Goal: Task Accomplishment & Management: Use online tool/utility

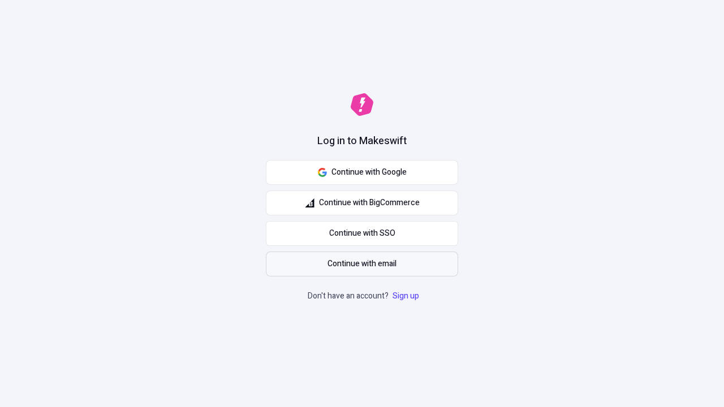
click at [362, 264] on span "Continue with email" at bounding box center [361, 264] width 69 height 12
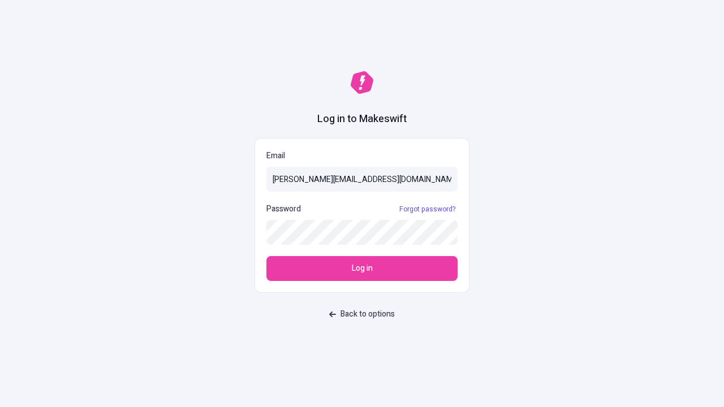
type input "[PERSON_NAME][EMAIL_ADDRESS][DOMAIN_NAME]"
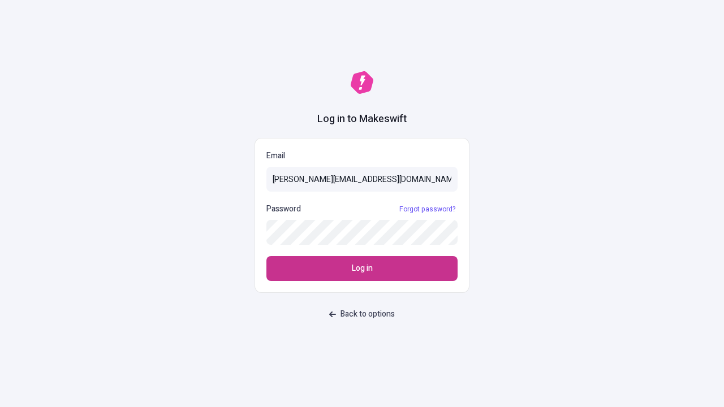
click at [362, 268] on span "Log in" at bounding box center [362, 268] width 21 height 12
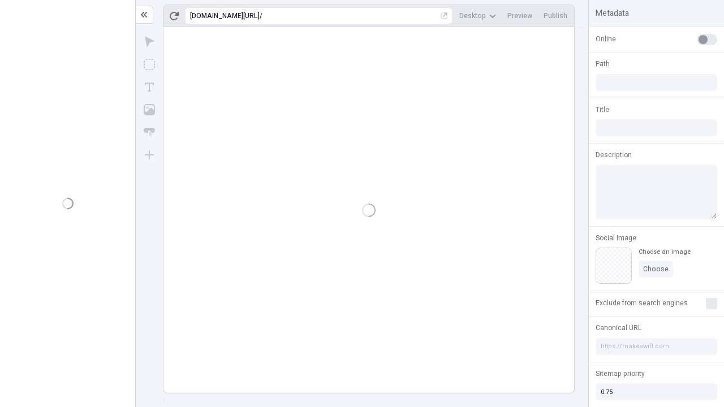
type input "/deep-link-deinde"
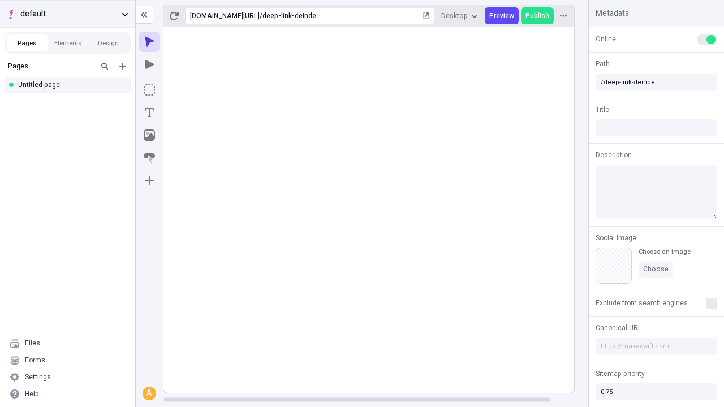
click at [67, 14] on span "default" at bounding box center [68, 14] width 97 height 12
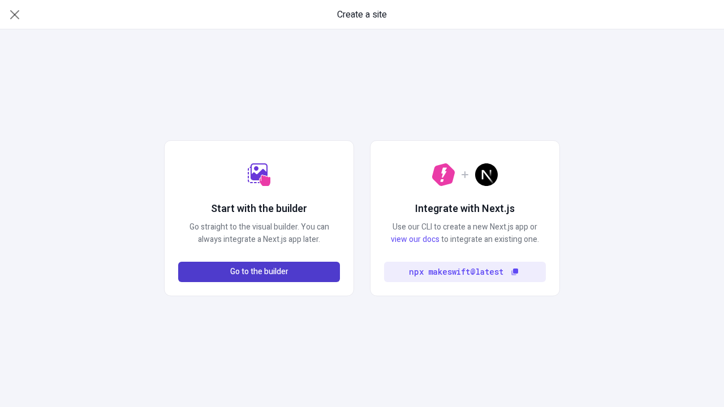
click at [259, 272] on span "Go to the builder" at bounding box center [259, 272] width 58 height 12
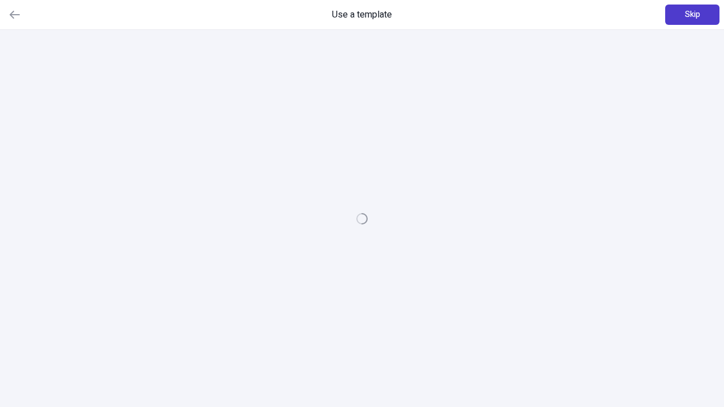
click at [692, 15] on span "Skip" at bounding box center [692, 14] width 15 height 12
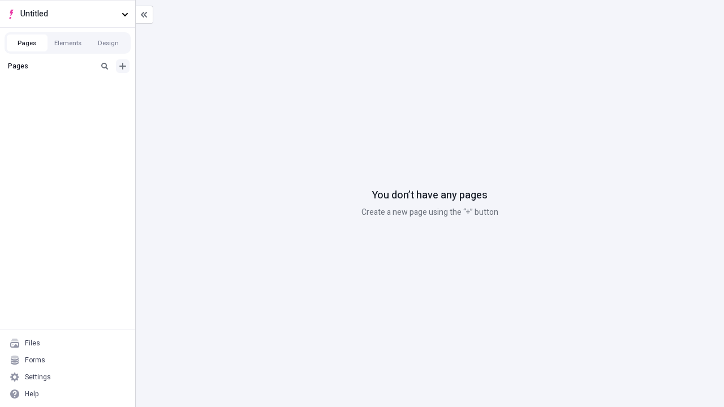
click at [123, 66] on icon "Add new" at bounding box center [122, 66] width 7 height 7
click at [71, 103] on div "Blank page" at bounding box center [70, 102] width 109 height 17
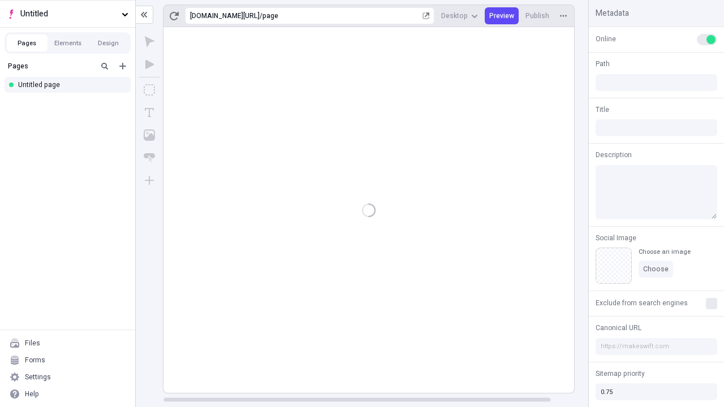
type input "/page"
click at [149, 90] on icon "Box" at bounding box center [149, 89] width 11 height 11
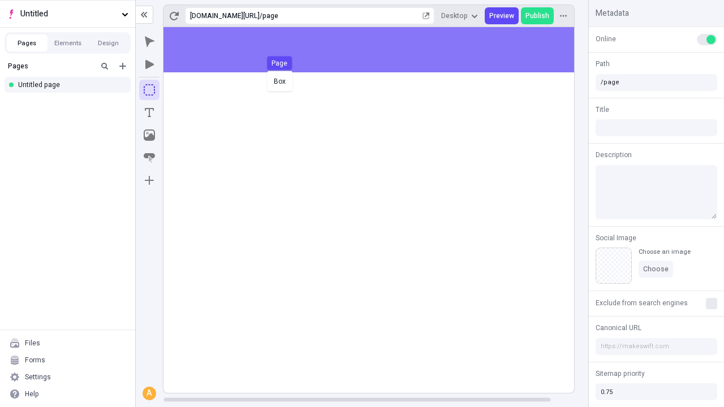
click at [380, 50] on div "Box Page" at bounding box center [362, 203] width 724 height 407
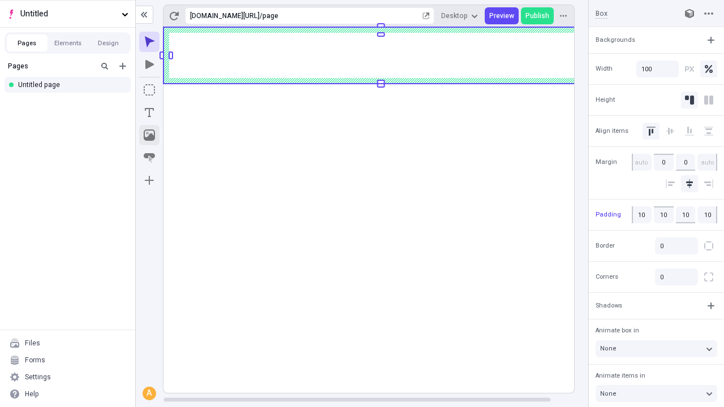
click at [149, 135] on icon "Image" at bounding box center [149, 134] width 11 height 11
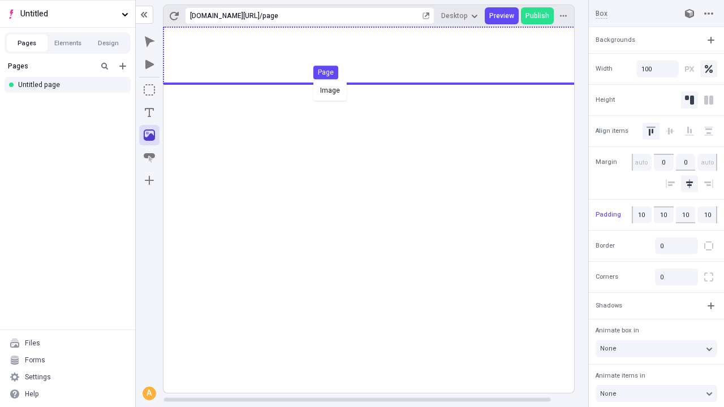
click at [380, 55] on div "Image Page" at bounding box center [362, 203] width 724 height 407
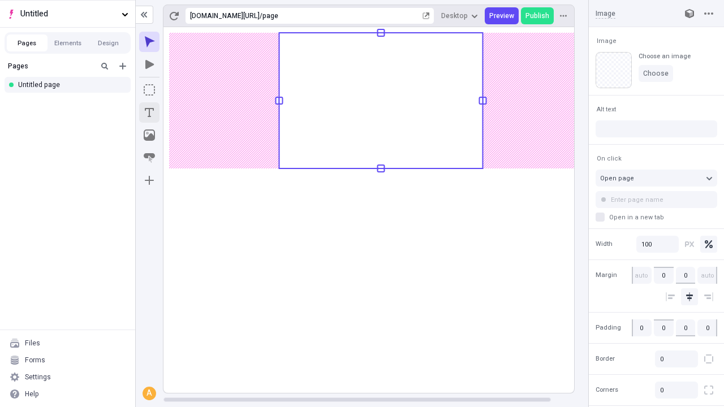
click at [149, 112] on icon "Text" at bounding box center [149, 112] width 9 height 9
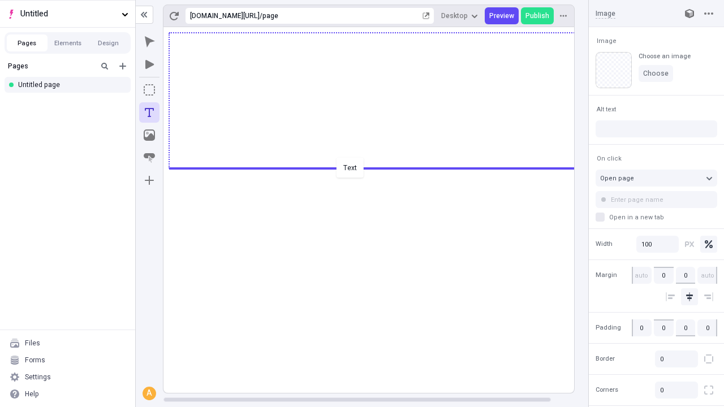
click at [380, 167] on div "Text" at bounding box center [362, 203] width 724 height 407
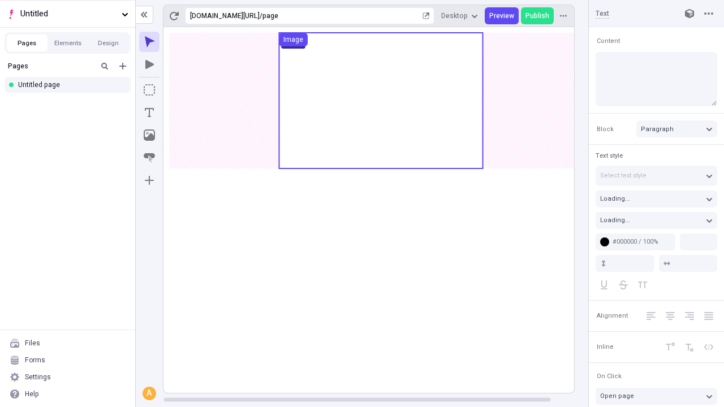
type input "18"
type input "1.5"
type textarea "Assertively brand future-proof e-business, and energistically brand turnkey cat…"
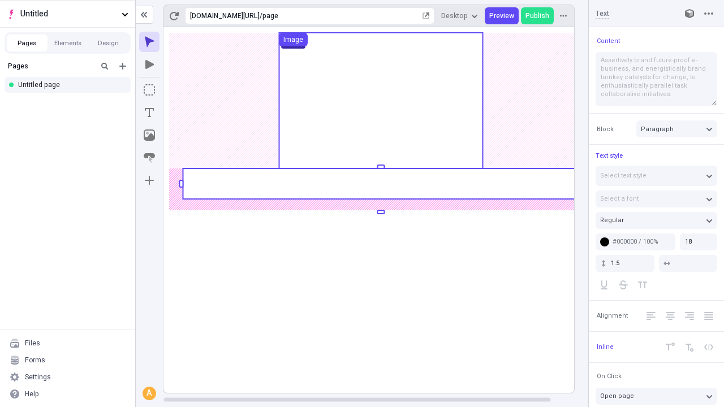
click at [380, 184] on rect at bounding box center [381, 183] width 396 height 31
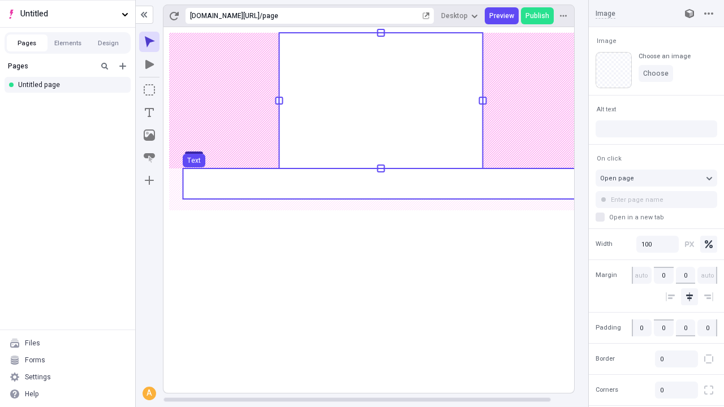
click at [380, 184] on use at bounding box center [381, 183] width 396 height 31
click at [380, 184] on rect at bounding box center [380, 210] width 435 height 366
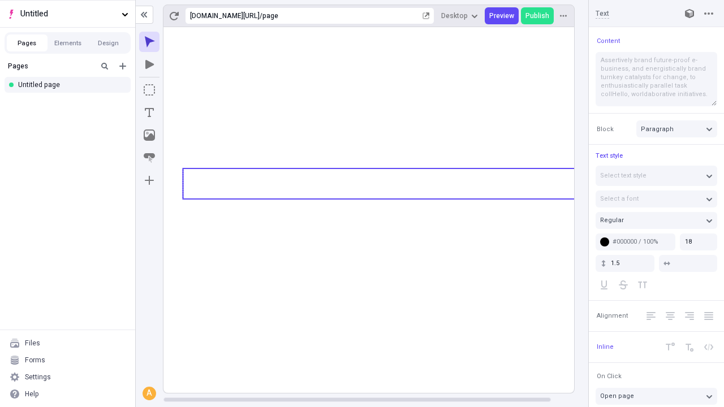
type textarea "Assertively brand future-proof e-business, and energistically brand turnkey cat…"
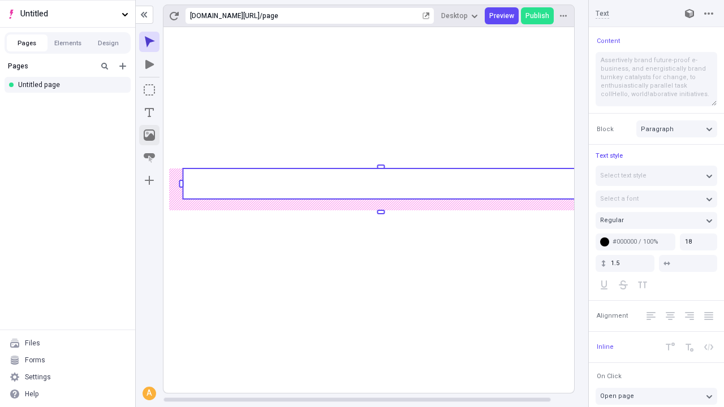
click at [149, 135] on icon "Image" at bounding box center [149, 134] width 11 height 11
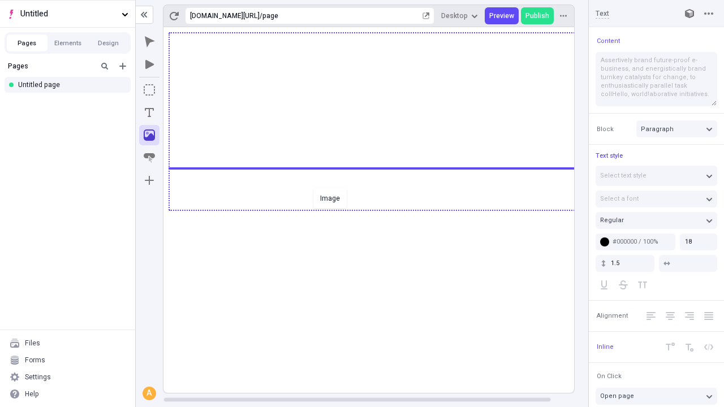
click at [380, 209] on div "Image" at bounding box center [362, 203] width 724 height 407
